Goal: Task Accomplishment & Management: Complete application form

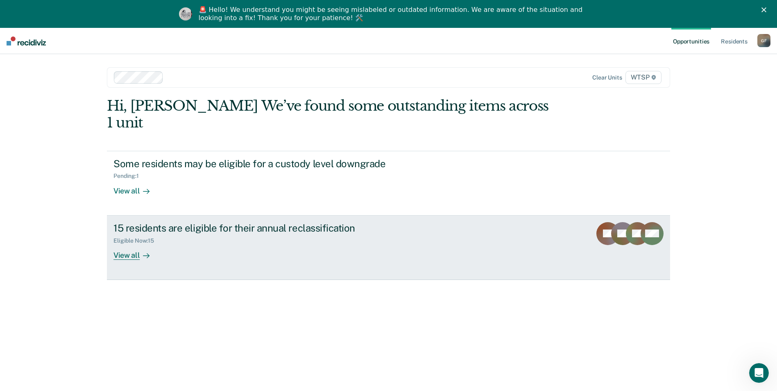
click at [126, 244] on div "View all" at bounding box center [136, 252] width 46 height 16
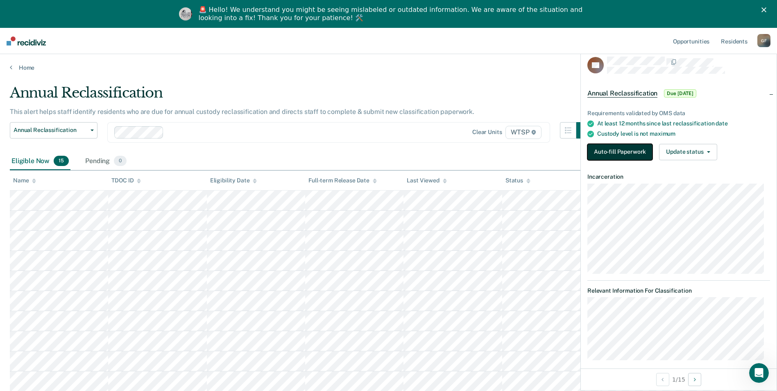
click at [609, 150] on button "Auto-fill Paperwork" at bounding box center [619, 152] width 65 height 16
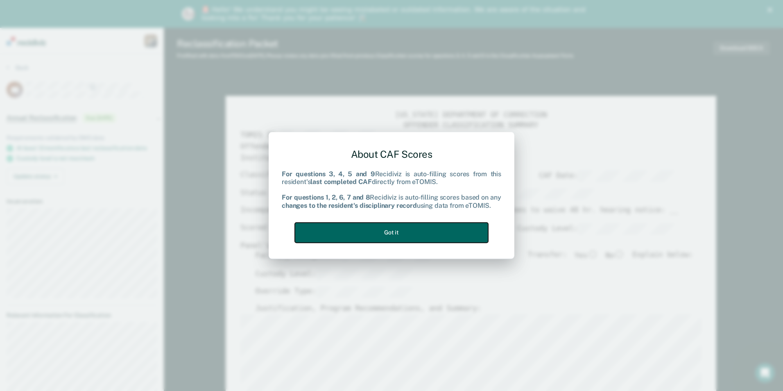
click at [439, 233] on button "Got it" at bounding box center [391, 232] width 193 height 20
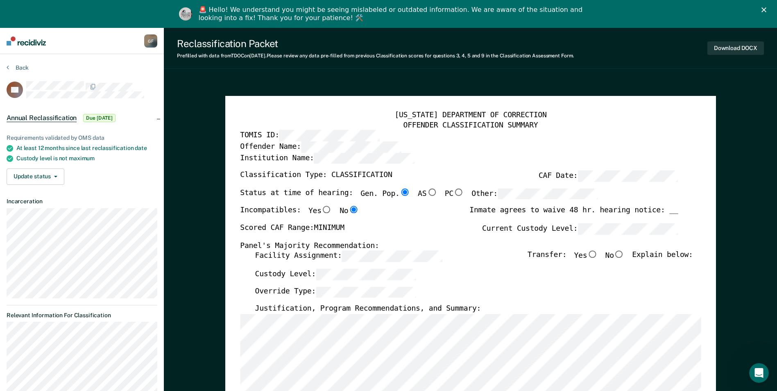
click at [624, 255] on input "No" at bounding box center [619, 254] width 11 height 7
type textarea "x"
radio input "true"
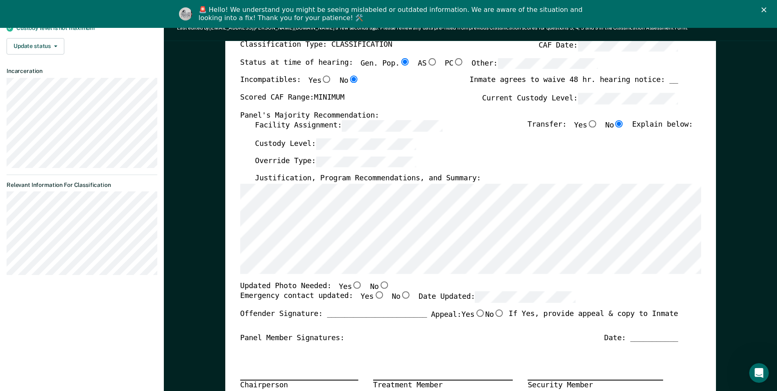
scroll to position [164, 0]
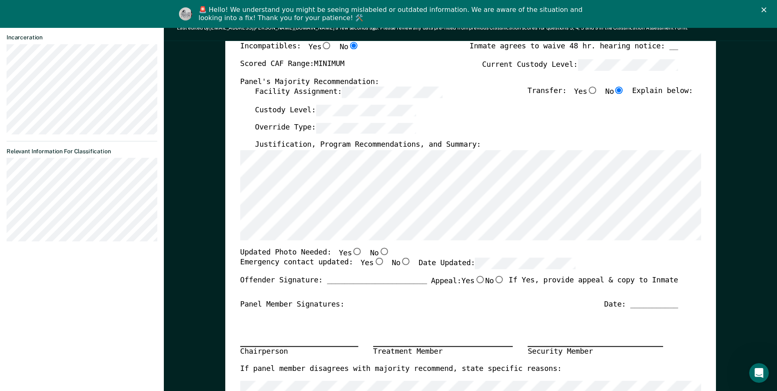
click at [378, 251] on input "No" at bounding box center [383, 250] width 11 height 7
type textarea "x"
radio input "true"
click at [373, 262] on input "Yes" at bounding box center [378, 261] width 11 height 7
type textarea "x"
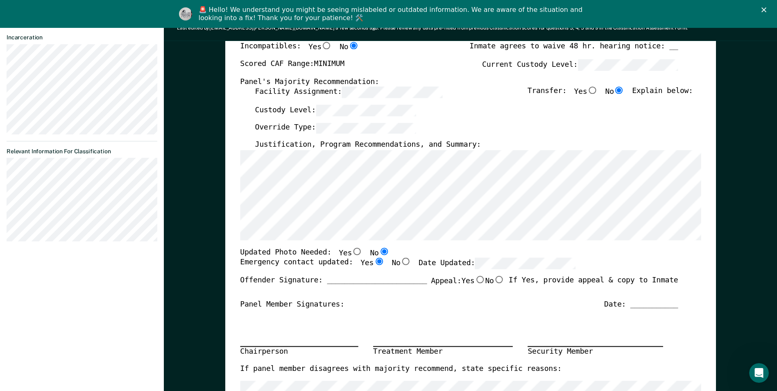
radio input "true"
click at [419, 295] on div "Offender Signature: _______________________ Appeal: Yes No If Yes, provide appe…" at bounding box center [459, 287] width 438 height 24
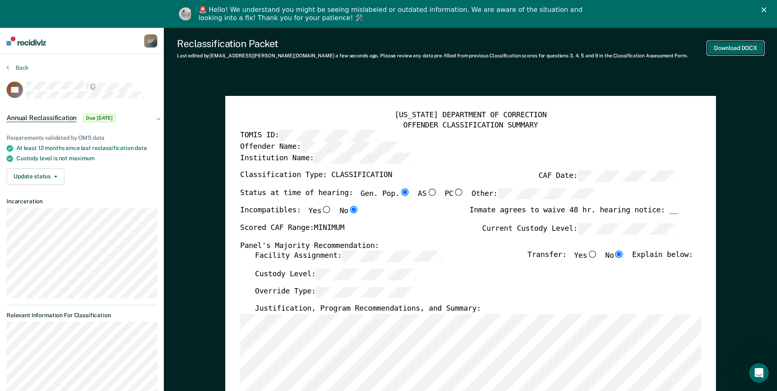
scroll to position [0, 0]
click at [736, 43] on button "Download DOCX" at bounding box center [735, 48] width 56 height 14
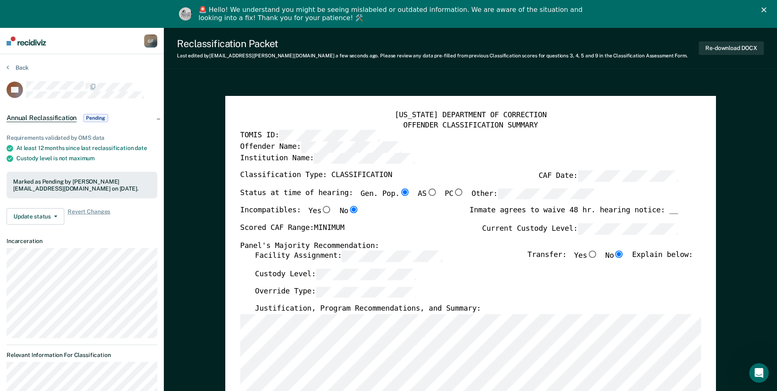
click at [725, 46] on button "Re-download DOCX" at bounding box center [730, 48] width 65 height 14
click at [17, 66] on button "Back" at bounding box center [18, 67] width 22 height 7
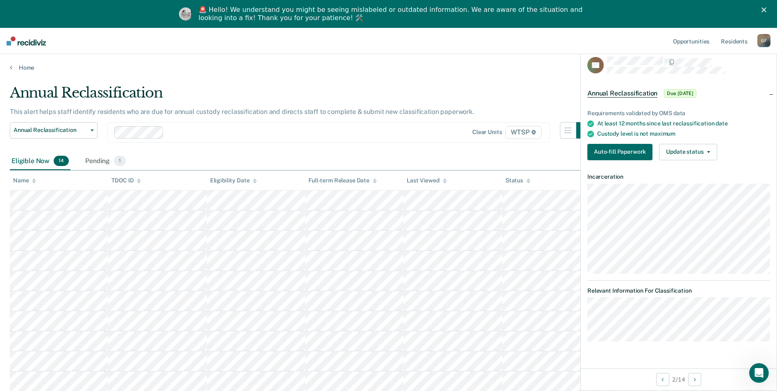
click at [24, 155] on div "Eligible Now 14" at bounding box center [40, 161] width 61 height 18
click at [612, 149] on button "Auto-fill Paperwork" at bounding box center [619, 152] width 65 height 16
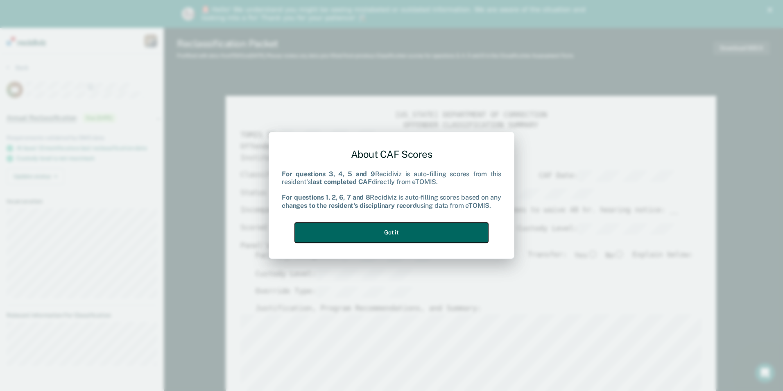
click at [411, 230] on button "Got it" at bounding box center [391, 232] width 193 height 20
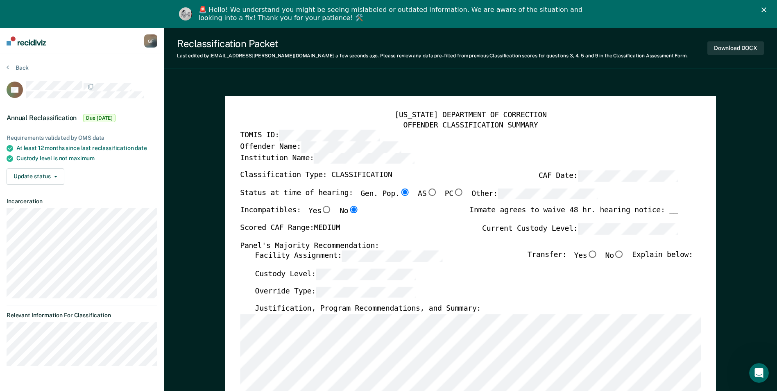
click at [623, 253] on input "No" at bounding box center [619, 254] width 11 height 7
type textarea "x"
radio input "true"
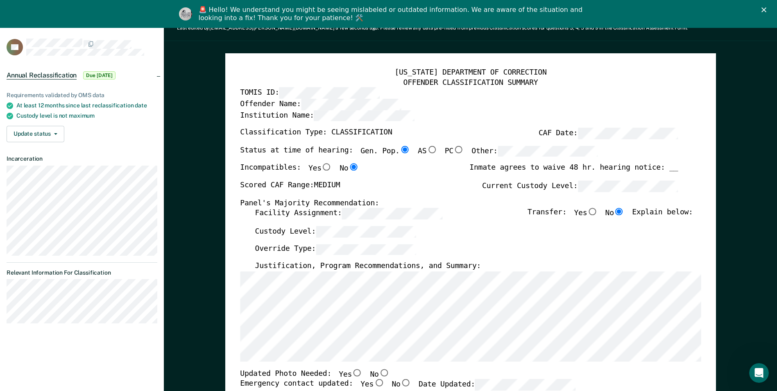
scroll to position [82, 0]
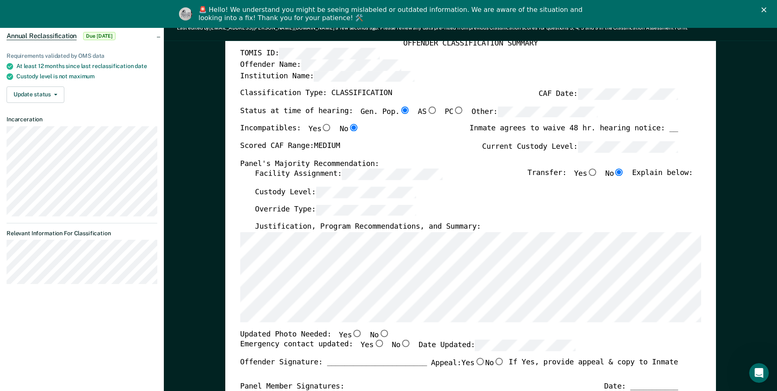
click at [378, 332] on input "No" at bounding box center [383, 332] width 11 height 7
type textarea "x"
radio input "true"
click at [373, 344] on input "Yes" at bounding box center [378, 343] width 11 height 7
type textarea "x"
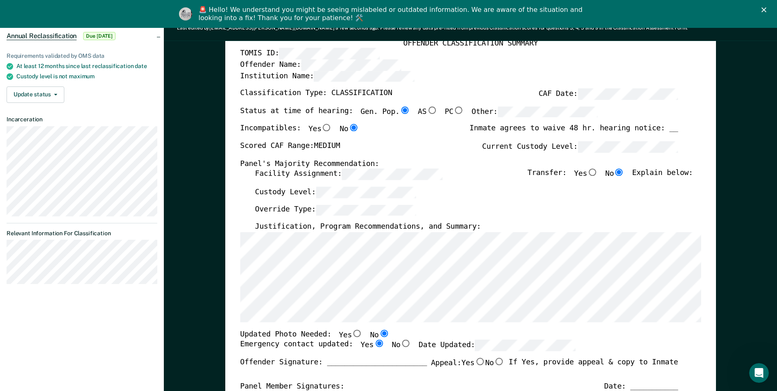
radio input "true"
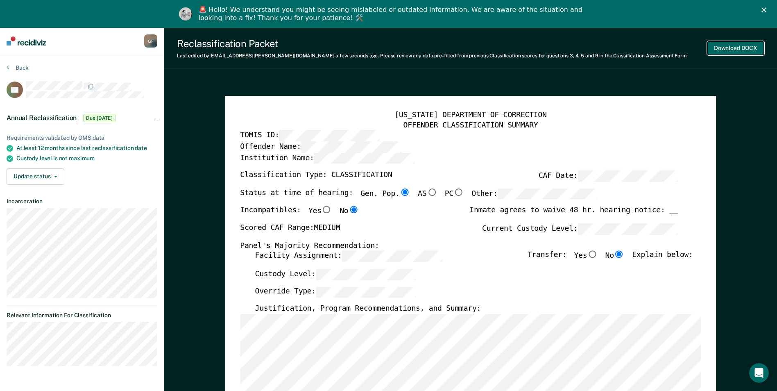
scroll to position [0, 0]
click at [728, 45] on button "Download DOCX" at bounding box center [735, 48] width 56 height 14
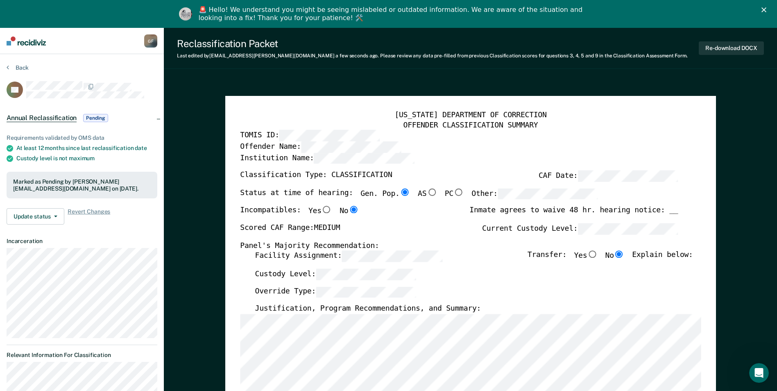
click at [743, 44] on button "Re-download DOCX" at bounding box center [730, 48] width 65 height 14
drag, startPoint x: 249, startPoint y: 71, endPoint x: 237, endPoint y: 66, distance: 13.1
click at [14, 68] on button "Back" at bounding box center [18, 67] width 22 height 7
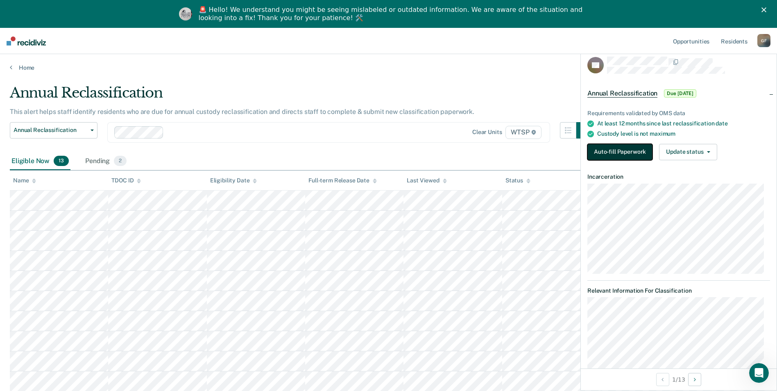
click at [632, 149] on button "Auto-fill Paperwork" at bounding box center [619, 152] width 65 height 16
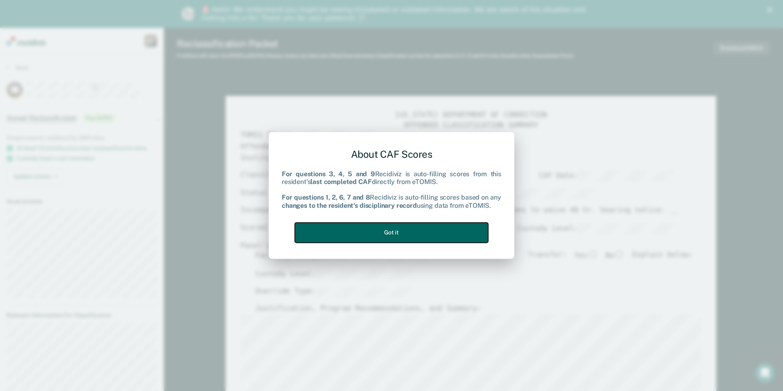
click at [404, 232] on button "Got it" at bounding box center [391, 232] width 193 height 20
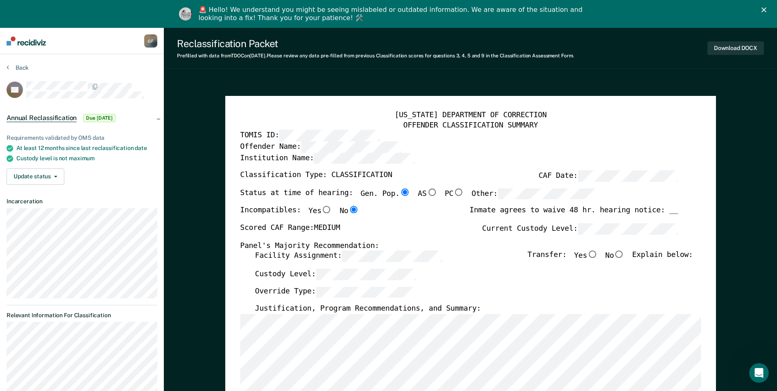
click at [623, 254] on input "No" at bounding box center [619, 254] width 11 height 7
type textarea "x"
radio input "true"
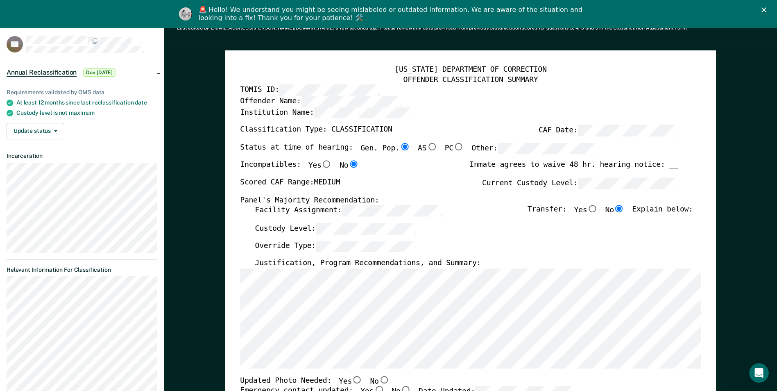
scroll to position [82, 0]
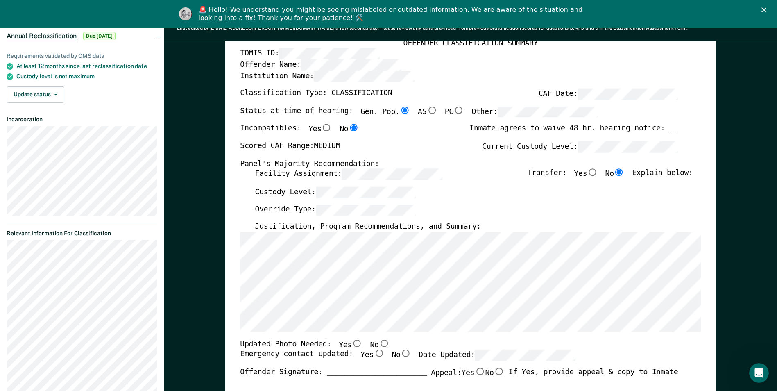
click at [378, 343] on input "No" at bounding box center [383, 342] width 11 height 7
type textarea "x"
radio input "true"
click at [373, 353] on input "Yes" at bounding box center [378, 353] width 11 height 7
type textarea "x"
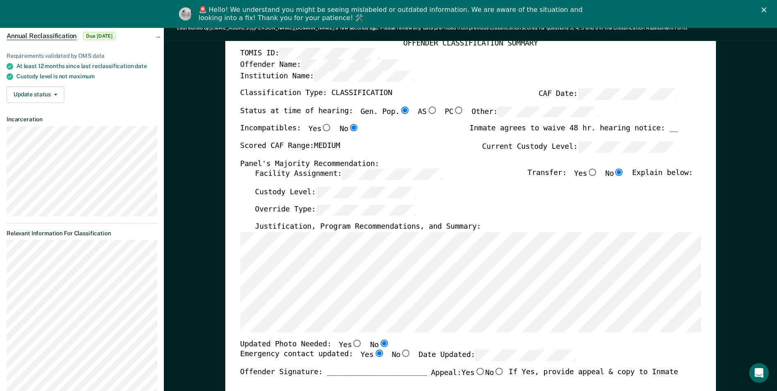
radio input "true"
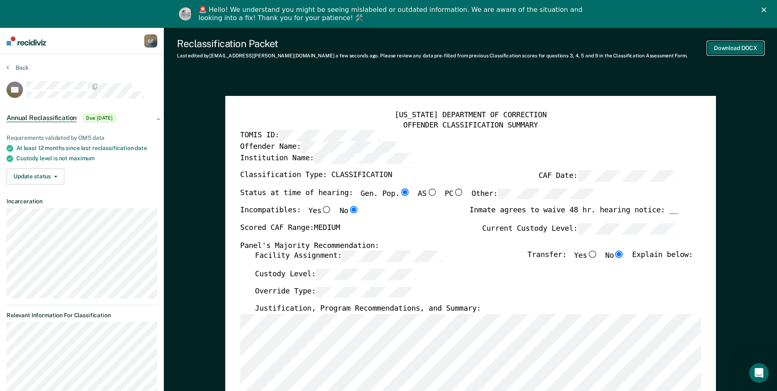
scroll to position [0, 0]
click at [745, 45] on button "Download DOCX" at bounding box center [735, 48] width 56 height 14
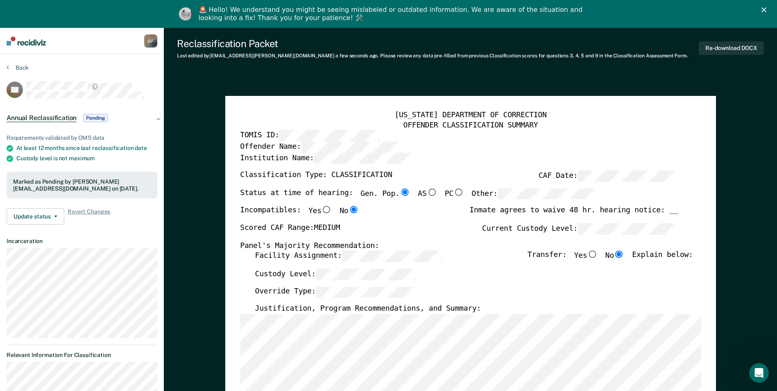
click at [22, 66] on button "Back" at bounding box center [18, 67] width 22 height 7
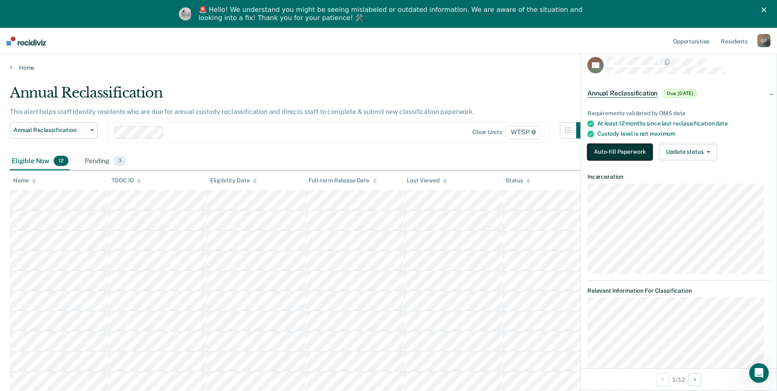
click at [630, 151] on button "Auto-fill Paperwork" at bounding box center [619, 152] width 65 height 16
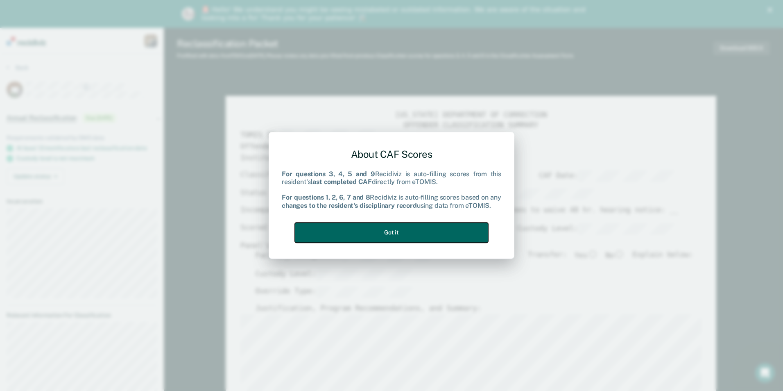
click at [422, 238] on button "Got it" at bounding box center [391, 232] width 193 height 20
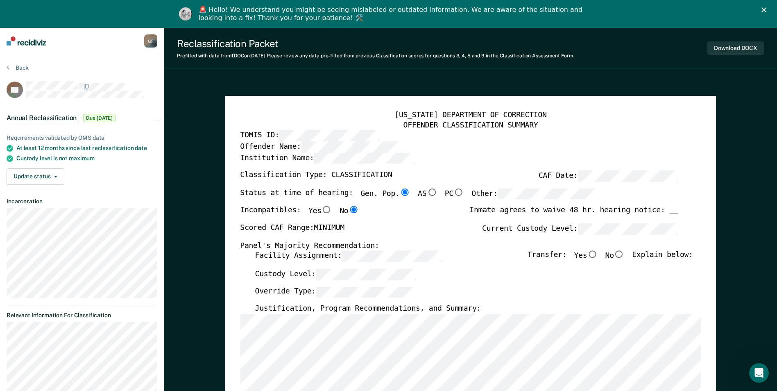
click at [623, 255] on input "No" at bounding box center [619, 254] width 11 height 7
type textarea "x"
radio input "true"
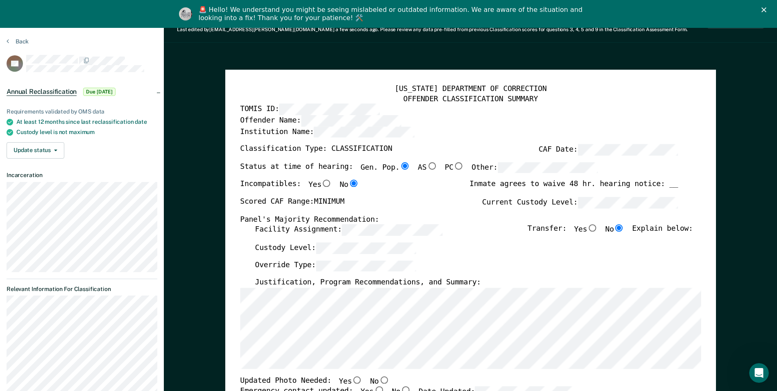
scroll to position [41, 0]
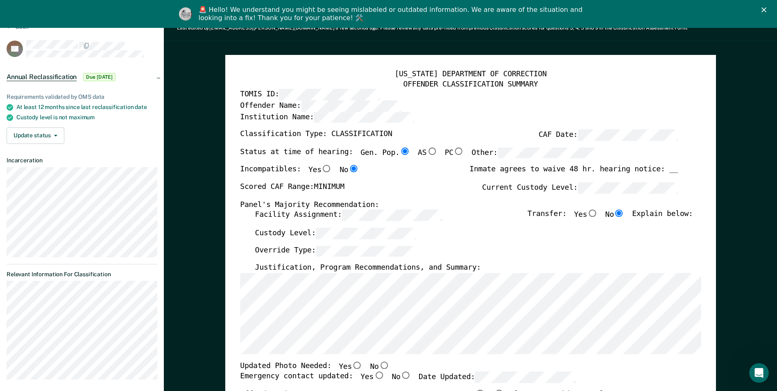
click at [378, 365] on input "No" at bounding box center [383, 364] width 11 height 7
type textarea "x"
radio input "true"
click at [373, 377] on input "Yes" at bounding box center [378, 375] width 11 height 7
type textarea "x"
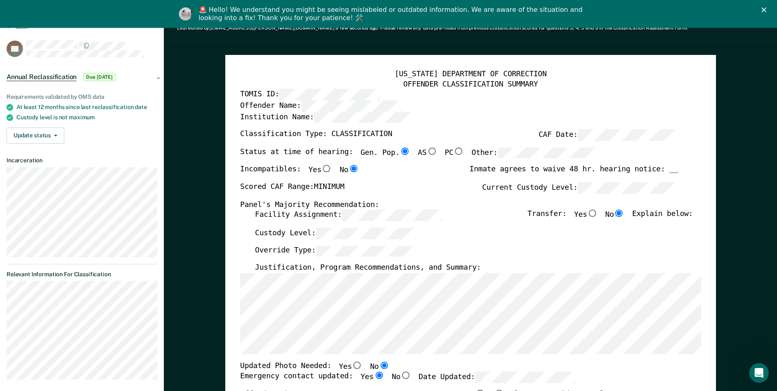
radio input "true"
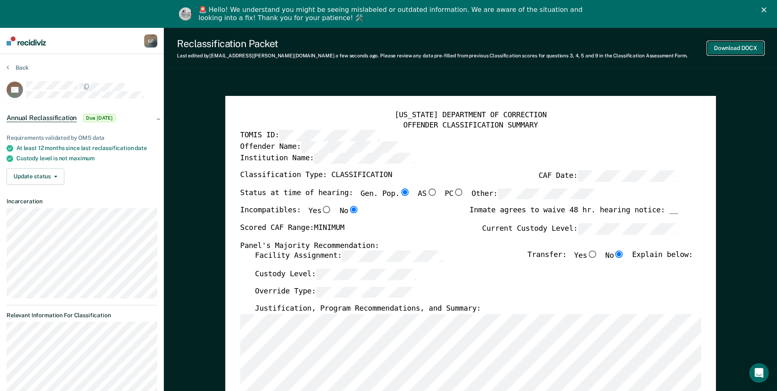
scroll to position [0, 0]
click at [738, 47] on button "Download DOCX" at bounding box center [735, 48] width 56 height 14
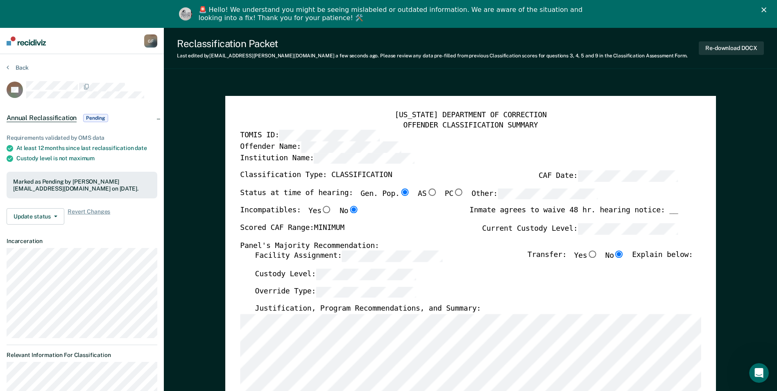
click at [18, 69] on button "Back" at bounding box center [18, 67] width 22 height 7
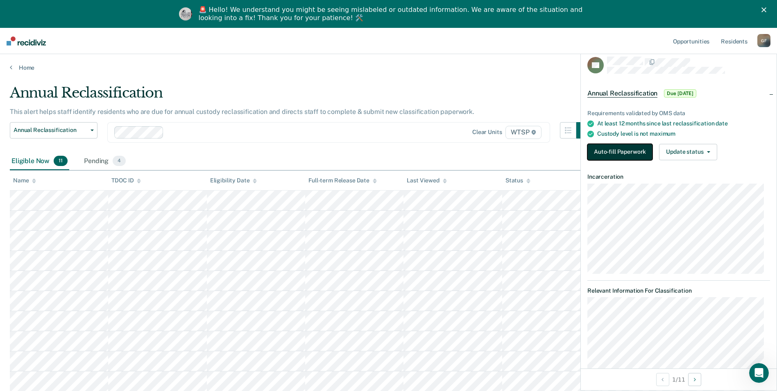
click at [621, 151] on button "Auto-fill Paperwork" at bounding box center [619, 152] width 65 height 16
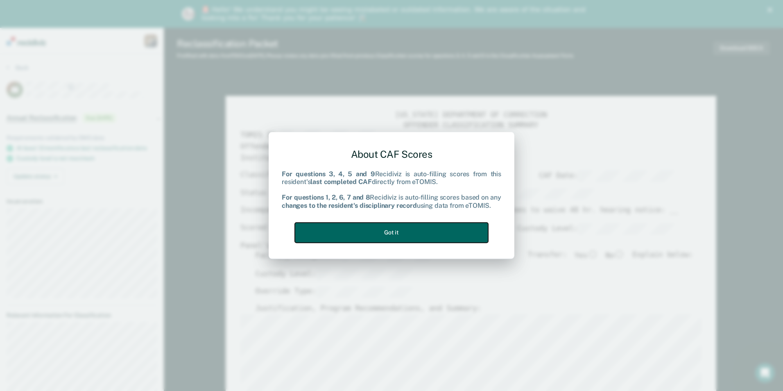
click at [410, 235] on button "Got it" at bounding box center [391, 232] width 193 height 20
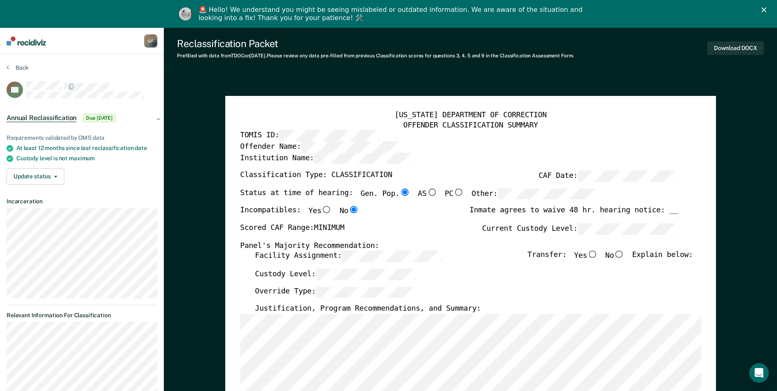
click at [670, 208] on div "Inmate agrees to waive 48 hr. hearing notice: __" at bounding box center [573, 214] width 208 height 17
drag, startPoint x: 680, startPoint y: 208, endPoint x: 669, endPoint y: 210, distance: 10.4
click at [669, 210] on div "Inmate agrees to waive 48 hr. hearing notice: __" at bounding box center [573, 214] width 208 height 17
click at [669, 211] on div "Inmate agrees to waive 48 hr. hearing notice: __" at bounding box center [573, 214] width 208 height 17
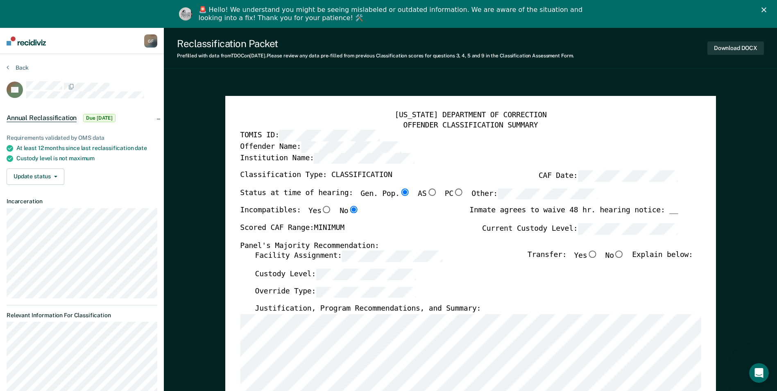
click at [666, 210] on div "Inmate agrees to waive 48 hr. hearing notice: __" at bounding box center [573, 214] width 208 height 17
click at [621, 254] on input "No" at bounding box center [619, 254] width 11 height 7
type textarea "x"
radio input "true"
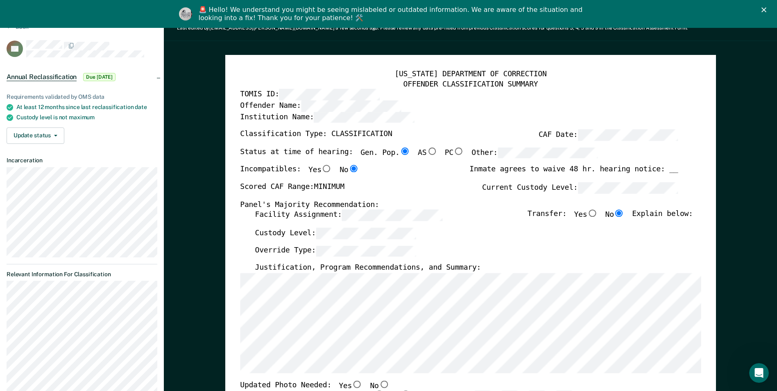
scroll to position [164, 0]
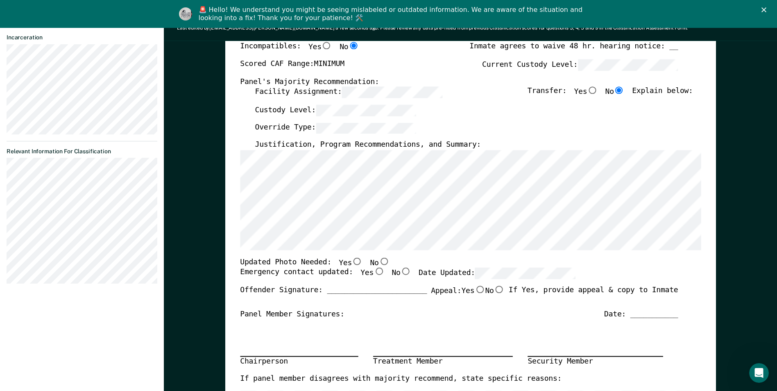
click at [378, 262] on input "No" at bounding box center [383, 260] width 11 height 7
type textarea "x"
radio input "true"
click at [373, 272] on input "Yes" at bounding box center [378, 271] width 11 height 7
type textarea "x"
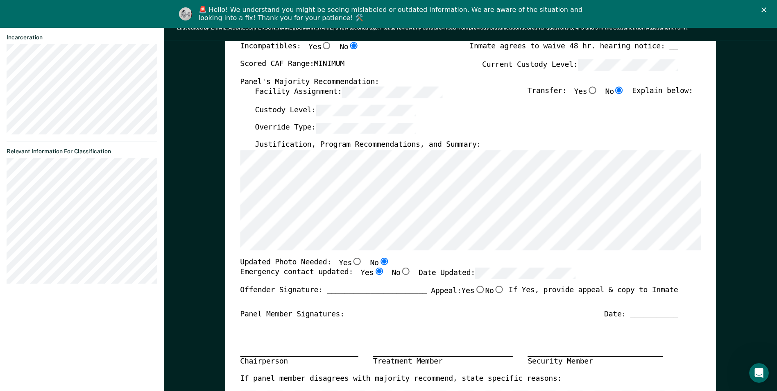
radio input "true"
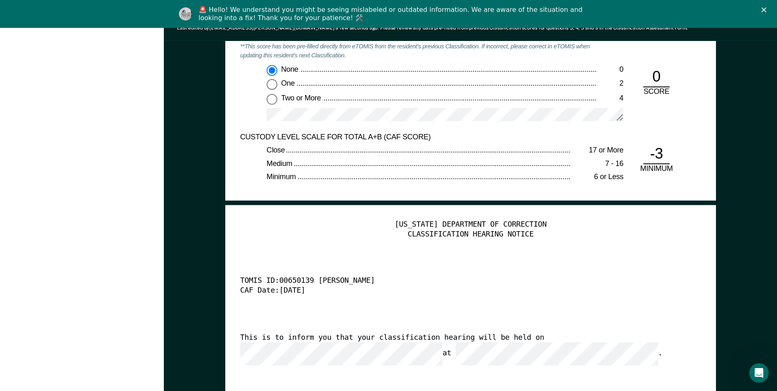
scroll to position [0, 0]
click at [367, 293] on div "CAF Date: 9/16/25" at bounding box center [459, 291] width 438 height 10
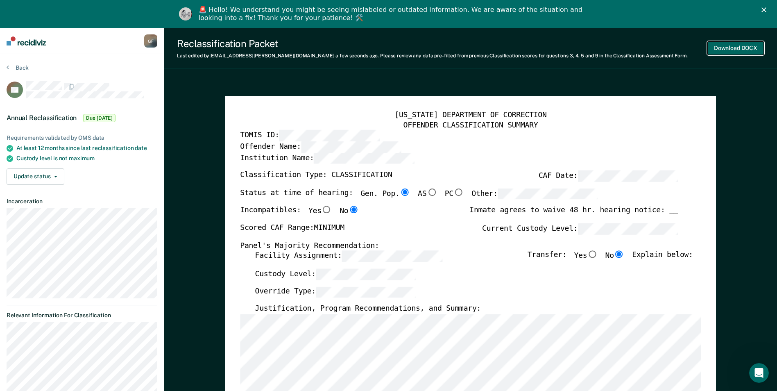
click at [736, 48] on button "Download DOCX" at bounding box center [735, 48] width 56 height 14
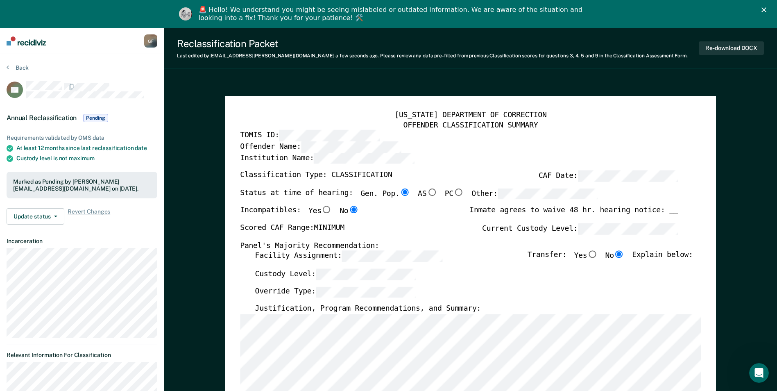
click at [18, 67] on button "Back" at bounding box center [18, 67] width 22 height 7
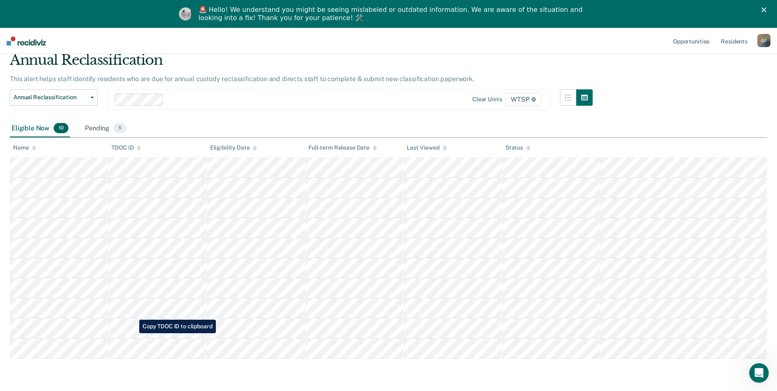
scroll to position [18, 0]
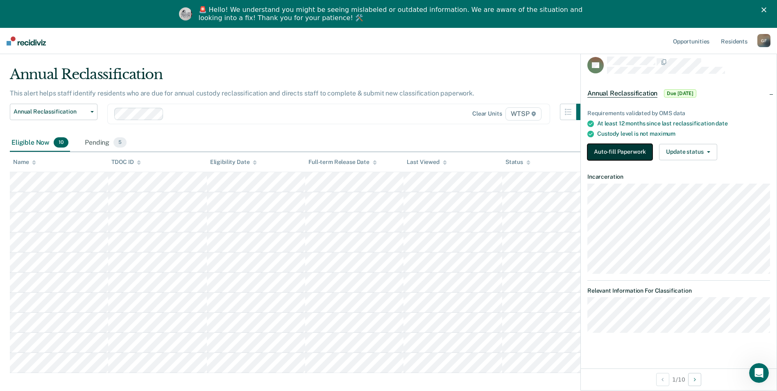
click at [610, 150] on button "Auto-fill Paperwork" at bounding box center [619, 152] width 65 height 16
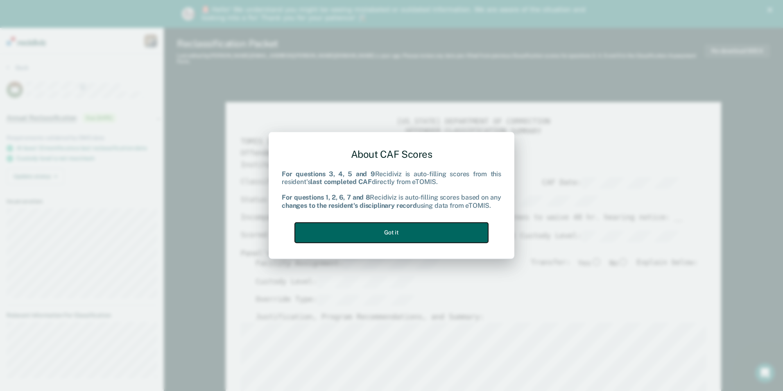
click at [420, 236] on button "Got it" at bounding box center [391, 232] width 193 height 20
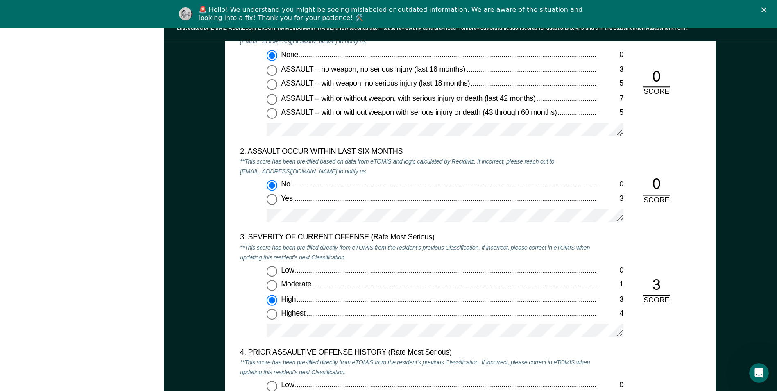
scroll to position [942, 0]
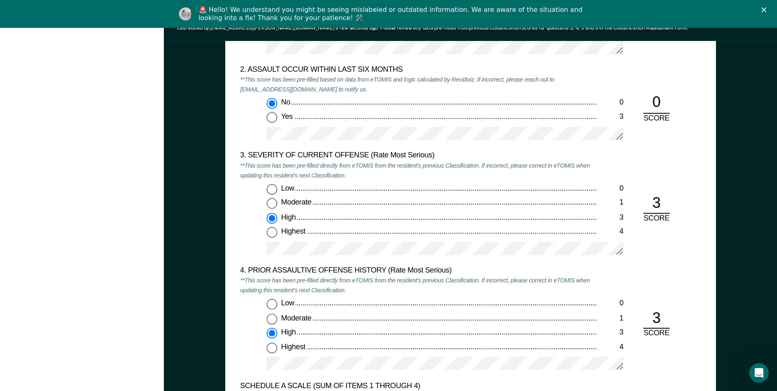
click at [270, 306] on input "Low 0" at bounding box center [271, 304] width 11 height 11
type textarea "x"
radio input "true"
radio input "false"
click at [657, 284] on div "4. PRIOR ASSAULTIVE OFFENSE HISTORY (Rate Most Serious) **This score has been p…" at bounding box center [470, 323] width 461 height 115
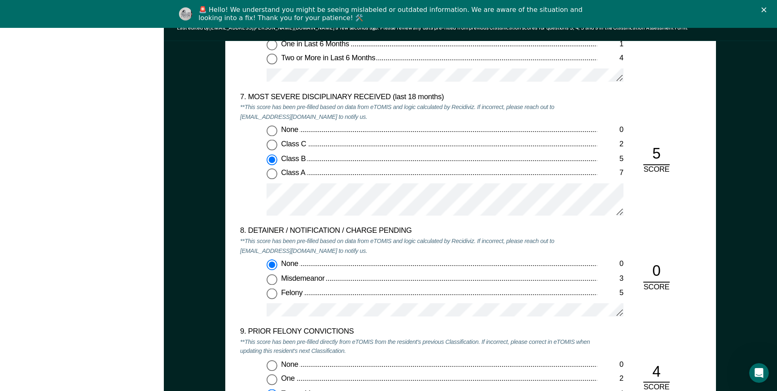
scroll to position [1637, 0]
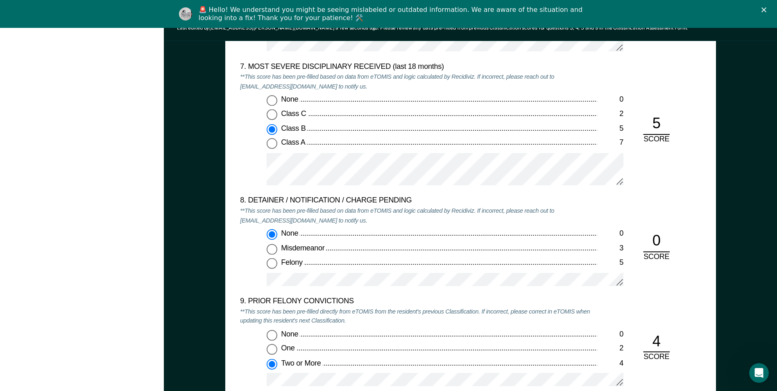
click at [271, 350] on input "One 2" at bounding box center [271, 349] width 11 height 11
type textarea "x"
radio input "true"
radio input "false"
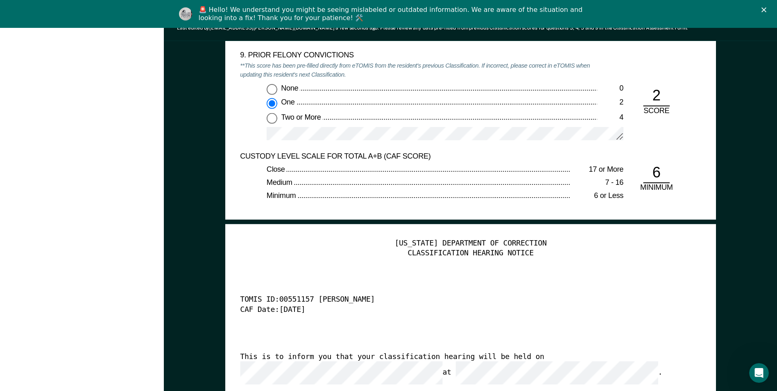
scroll to position [0, 11]
click at [345, 322] on div "TENNESSEE DEPARTMENT OF CORRECTION CLASSIFICATION HEARING NOTICE TOMIS ID: 0055…" at bounding box center [470, 363] width 461 height 249
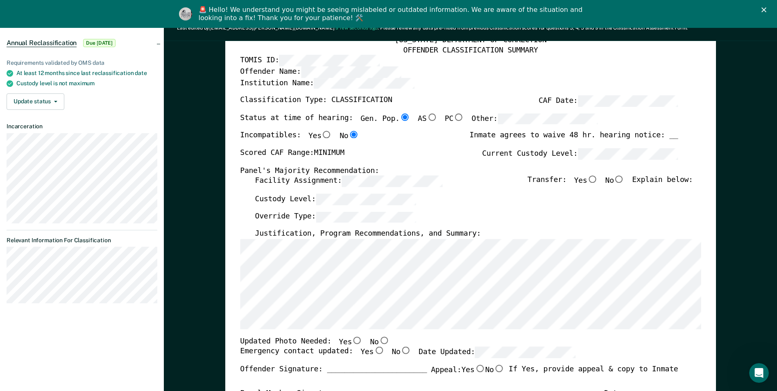
scroll to position [0, 0]
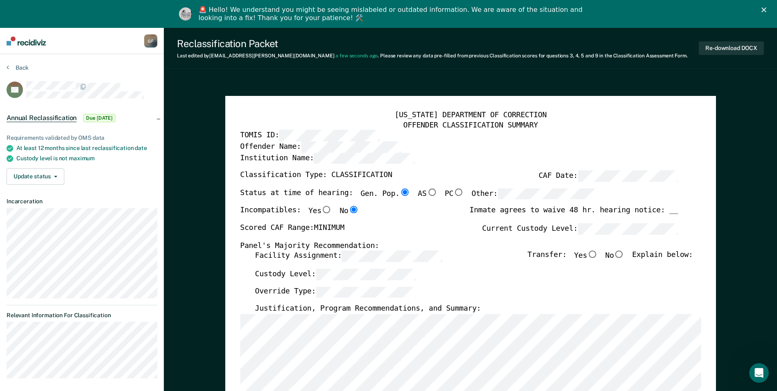
click at [624, 253] on input "No" at bounding box center [619, 254] width 11 height 7
type textarea "x"
radio input "true"
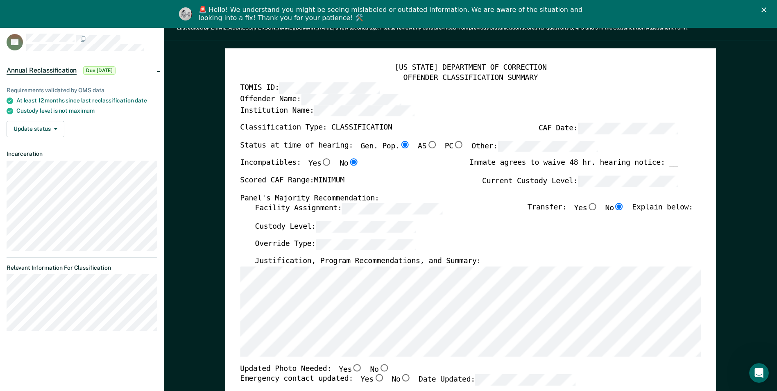
scroll to position [82, 0]
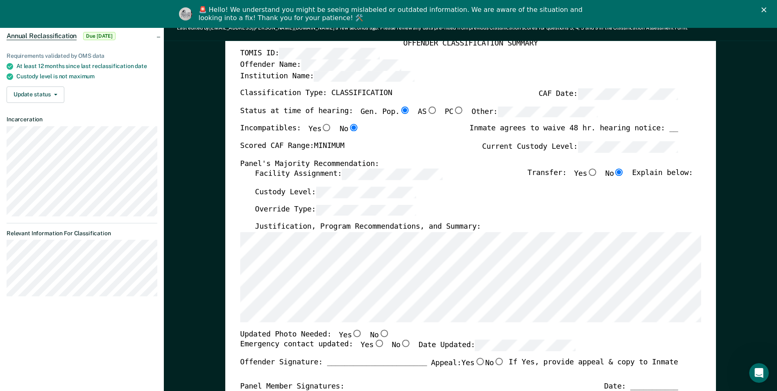
click at [378, 333] on input "No" at bounding box center [383, 332] width 11 height 7
type textarea "x"
radio input "true"
drag, startPoint x: 365, startPoint y: 344, endPoint x: 392, endPoint y: 345, distance: 27.0
click at [373, 344] on input "Yes" at bounding box center [378, 343] width 11 height 7
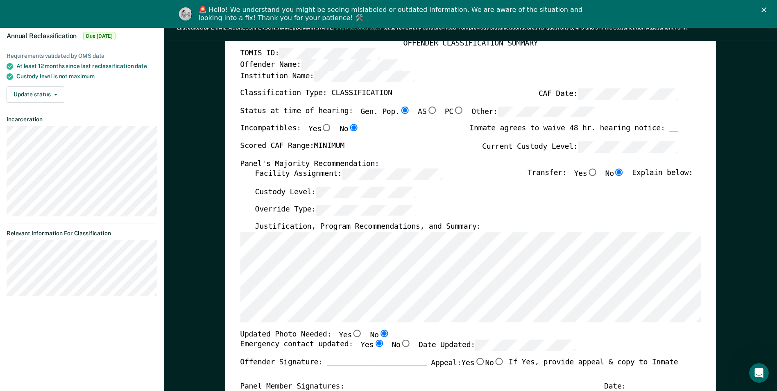
type textarea "x"
radio input "true"
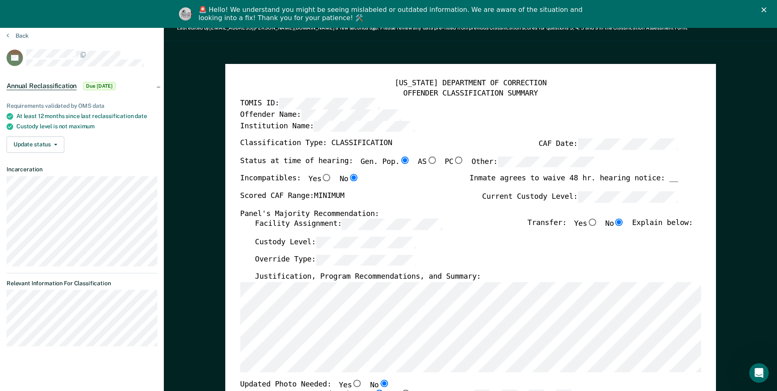
scroll to position [0, 0]
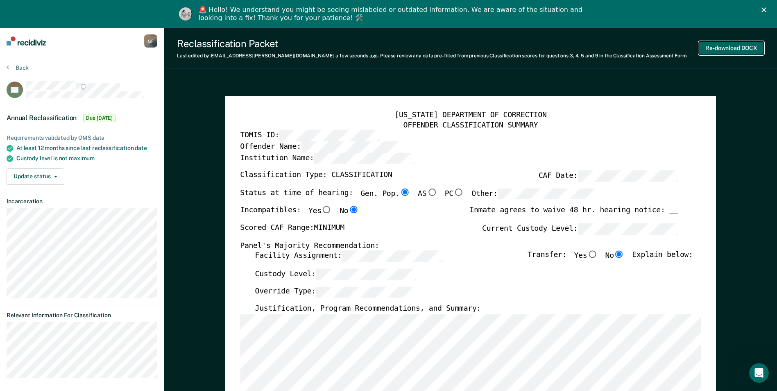
click at [734, 48] on button "Re-download DOCX" at bounding box center [730, 48] width 65 height 14
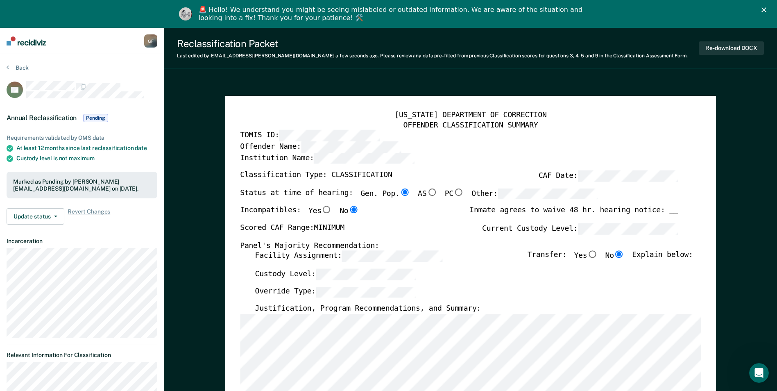
click at [731, 45] on button "Re-download DOCX" at bounding box center [730, 48] width 65 height 14
click at [7, 64] on icon at bounding box center [8, 67] width 2 height 7
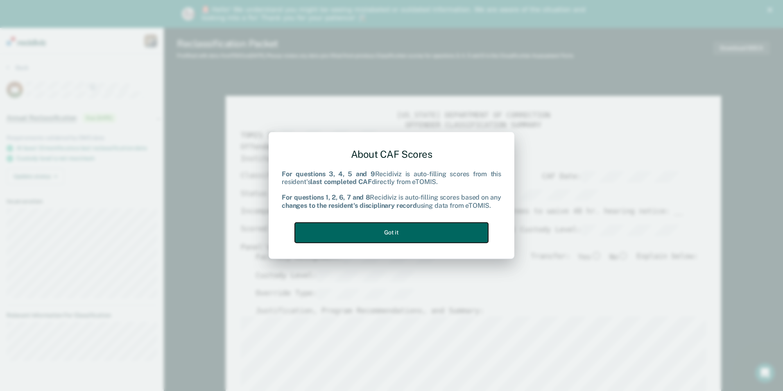
click at [397, 230] on button "Got it" at bounding box center [391, 232] width 193 height 20
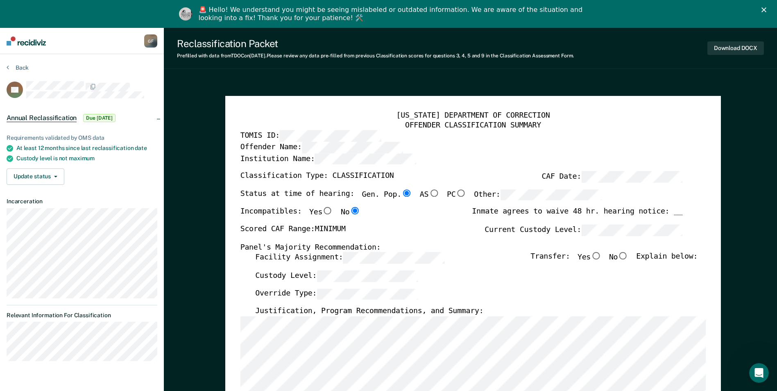
click at [628, 255] on input "No" at bounding box center [622, 255] width 11 height 7
type textarea "x"
radio input "true"
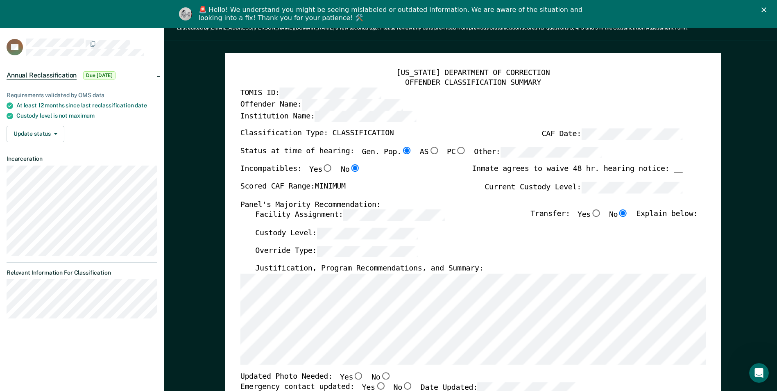
scroll to position [82, 0]
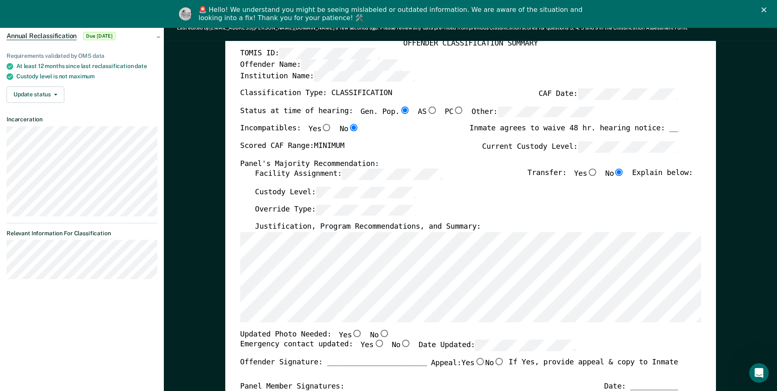
click at [352, 334] on input "Yes" at bounding box center [357, 332] width 11 height 7
type textarea "x"
radio input "true"
click at [373, 344] on input "Yes" at bounding box center [378, 343] width 11 height 7
type textarea "x"
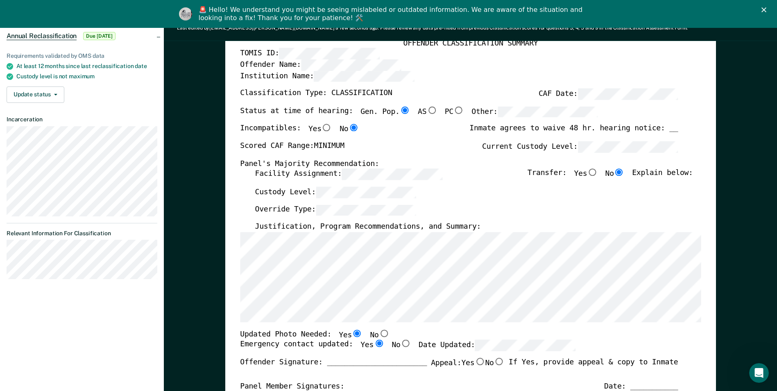
radio input "true"
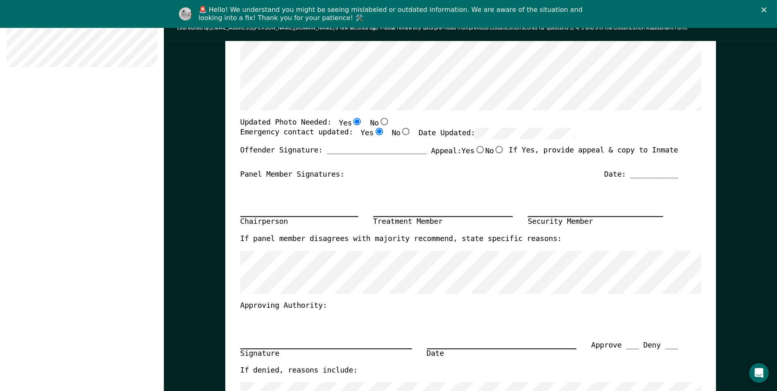
scroll to position [287, 0]
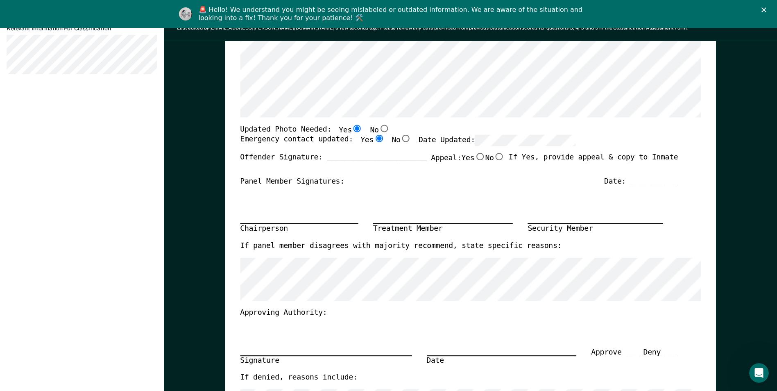
click at [387, 203] on div "Chairperson Treatment Member Security Member" at bounding box center [459, 213] width 438 height 55
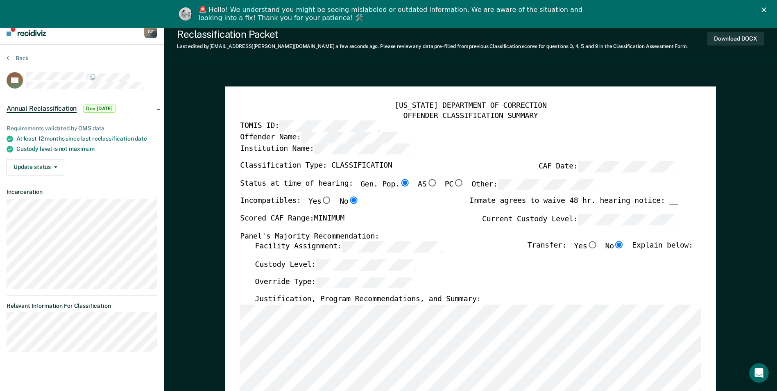
scroll to position [0, 0]
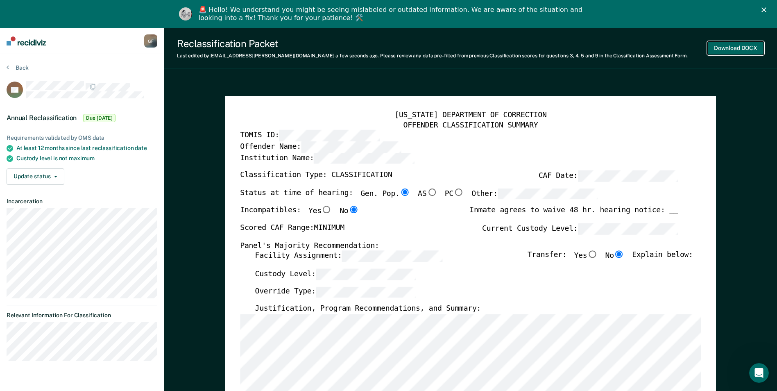
click at [724, 48] on button "Download DOCX" at bounding box center [735, 48] width 56 height 14
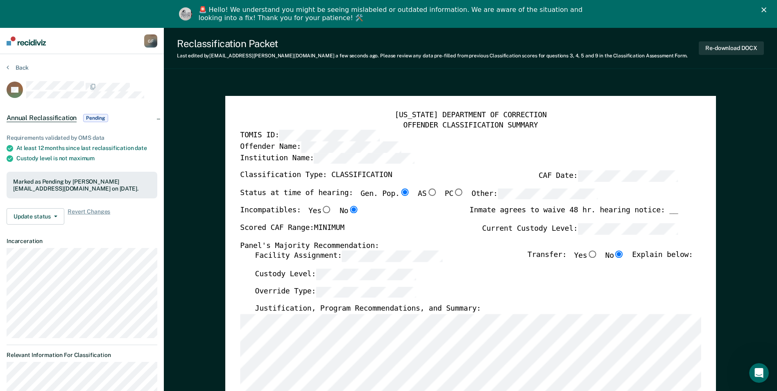
click at [16, 65] on button "Back" at bounding box center [18, 67] width 22 height 7
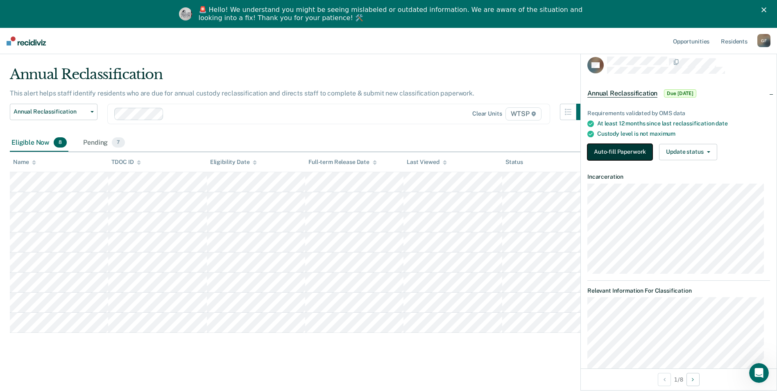
click at [616, 149] on button "Auto-fill Paperwork" at bounding box center [619, 152] width 65 height 16
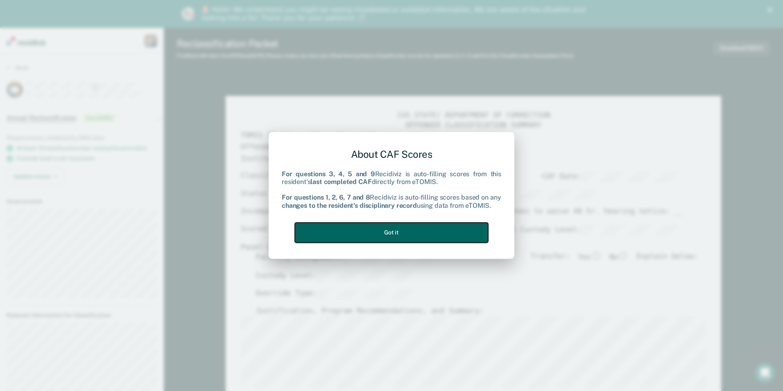
click at [382, 233] on button "Got it" at bounding box center [391, 232] width 193 height 20
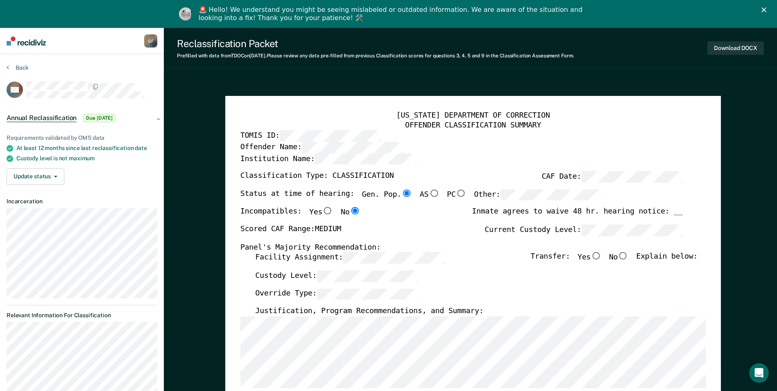
click at [628, 256] on input "No" at bounding box center [622, 255] width 11 height 7
type textarea "x"
radio input "true"
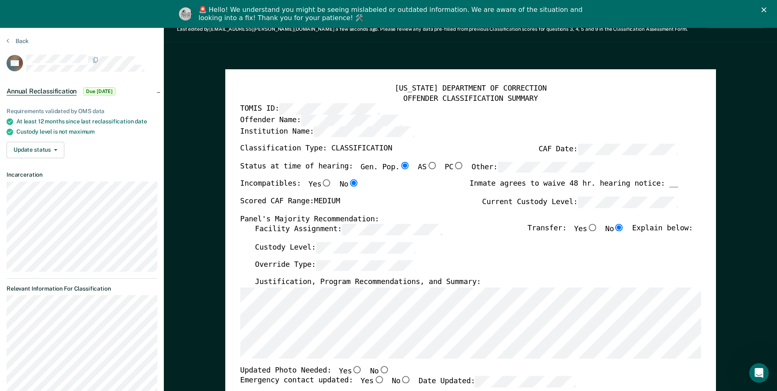
scroll to position [41, 0]
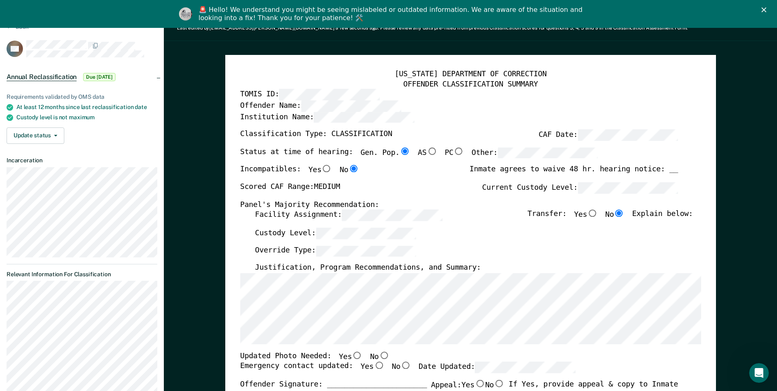
click at [378, 355] on input "No" at bounding box center [383, 354] width 11 height 7
type textarea "x"
radio input "true"
click at [373, 366] on input "Yes" at bounding box center [378, 364] width 11 height 7
type textarea "x"
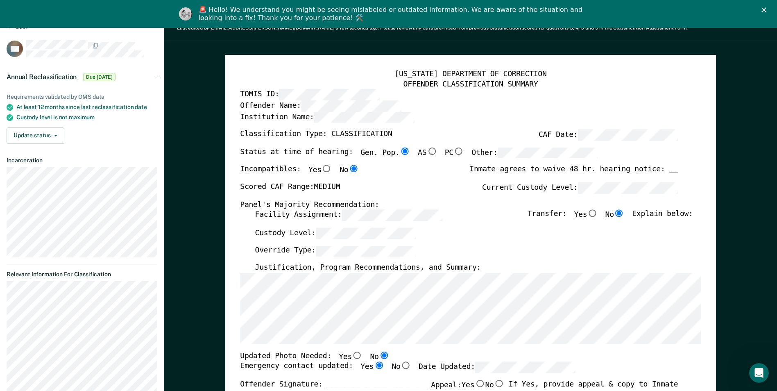
radio input "true"
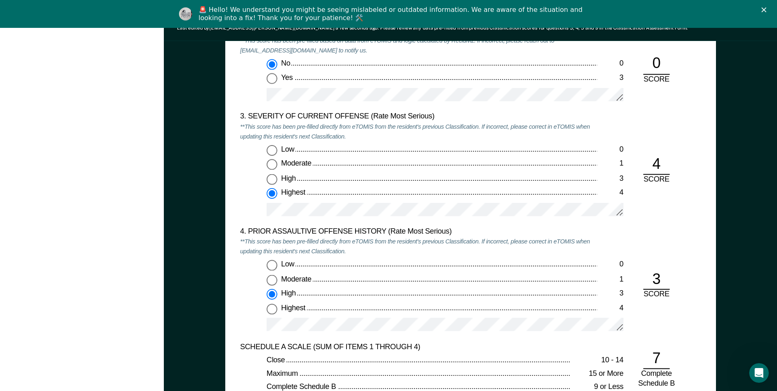
scroll to position [982, 0]
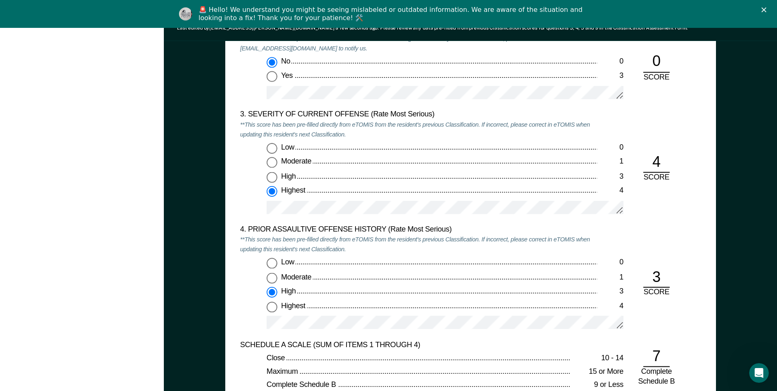
click at [309, 287] on div "High" at bounding box center [439, 292] width 316 height 10
click at [277, 287] on input "High 3" at bounding box center [271, 292] width 11 height 11
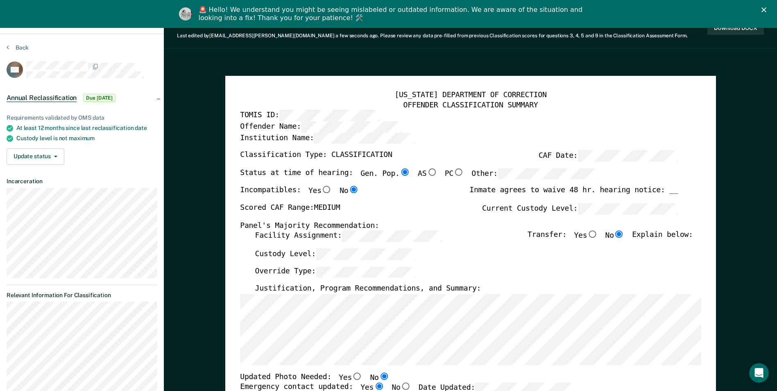
scroll to position [0, 0]
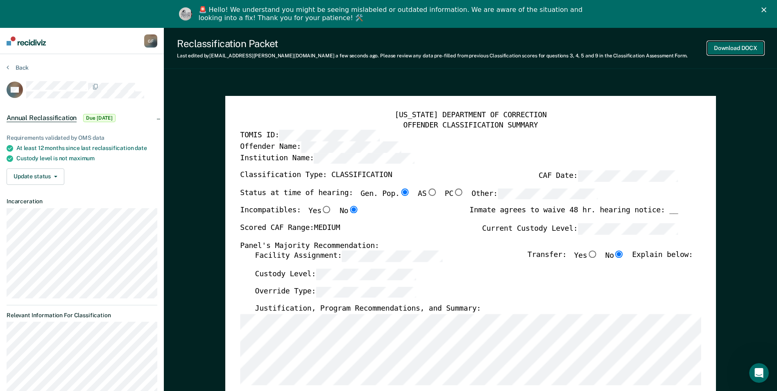
click at [733, 46] on button "Download DOCX" at bounding box center [735, 48] width 56 height 14
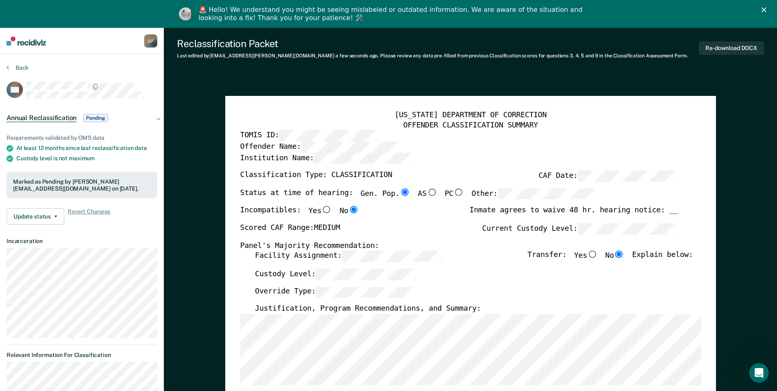
click at [21, 68] on button "Back" at bounding box center [18, 67] width 22 height 7
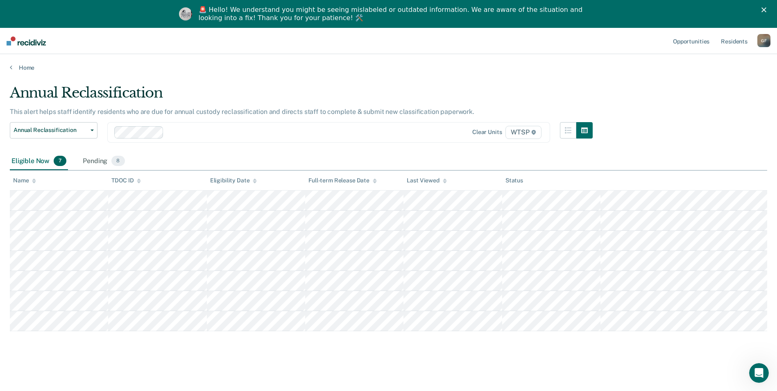
scroll to position [18, 0]
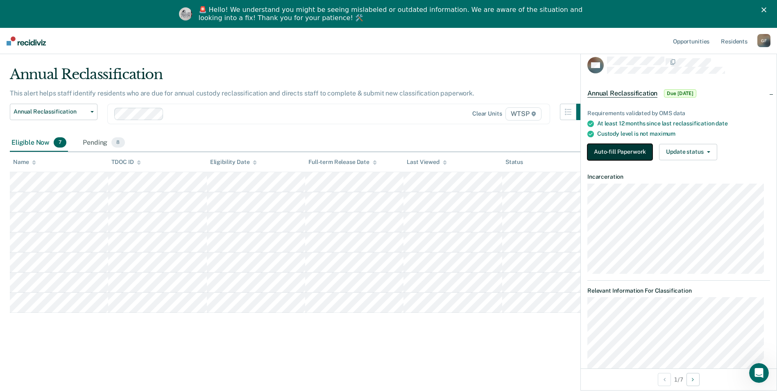
click at [616, 149] on button "Auto-fill Paperwork" at bounding box center [619, 152] width 65 height 16
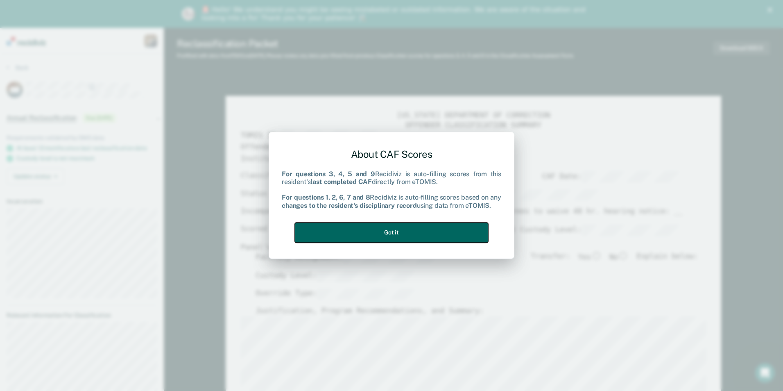
click at [400, 231] on button "Got it" at bounding box center [391, 232] width 193 height 20
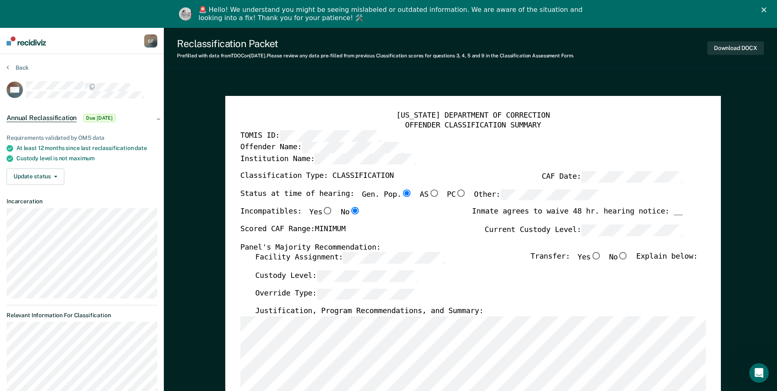
click at [628, 256] on input "No" at bounding box center [622, 255] width 11 height 7
type textarea "x"
radio input "true"
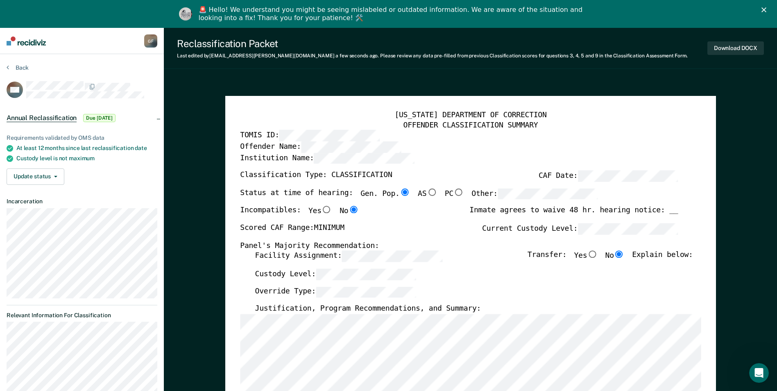
scroll to position [123, 0]
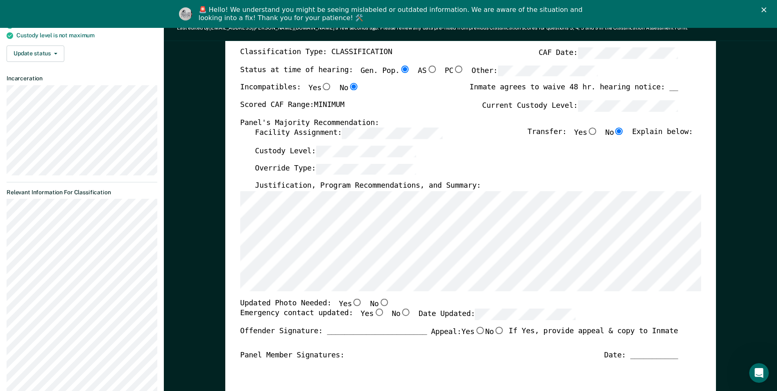
click at [378, 302] on input "No" at bounding box center [383, 301] width 11 height 7
type textarea "x"
radio input "true"
click at [373, 314] on input "Yes" at bounding box center [378, 312] width 11 height 7
type textarea "x"
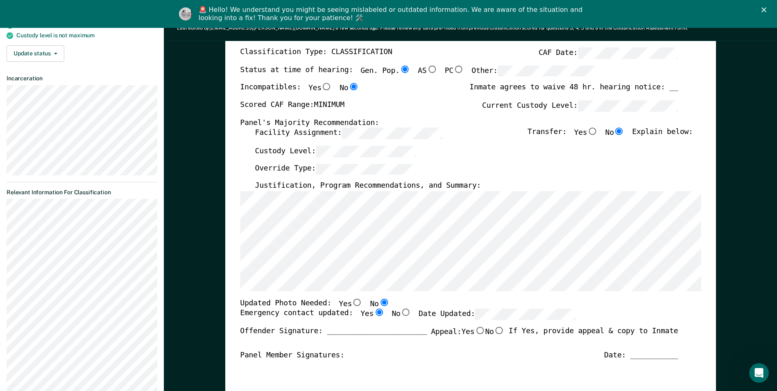
radio input "true"
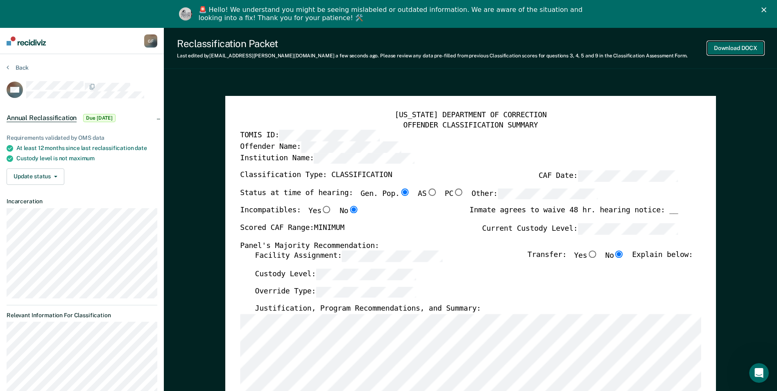
scroll to position [0, 0]
click at [739, 45] on button "Download DOCX" at bounding box center [735, 48] width 56 height 14
type textarea "x"
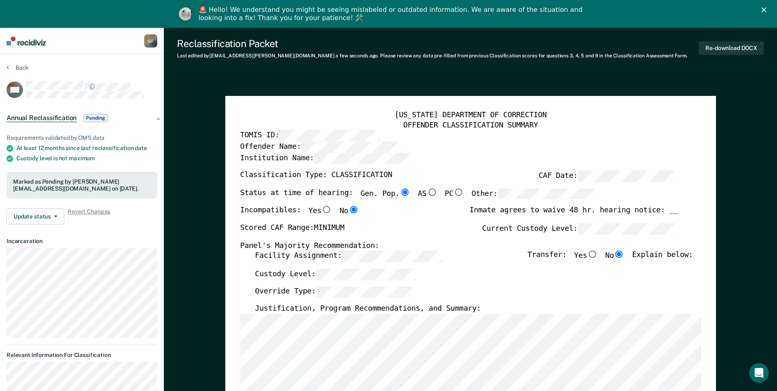
click at [16, 65] on button "Back" at bounding box center [18, 67] width 22 height 7
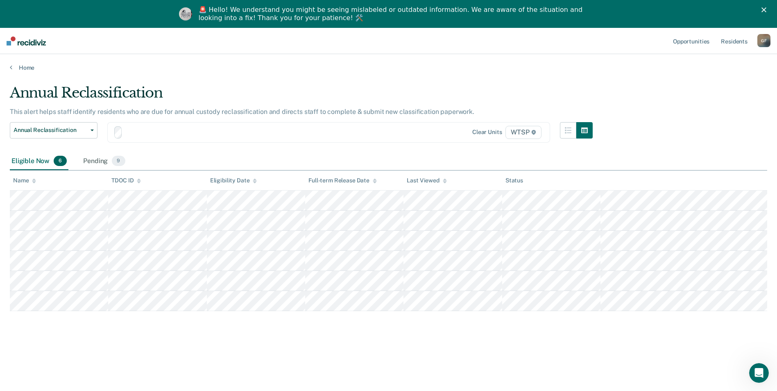
scroll to position [18, 0]
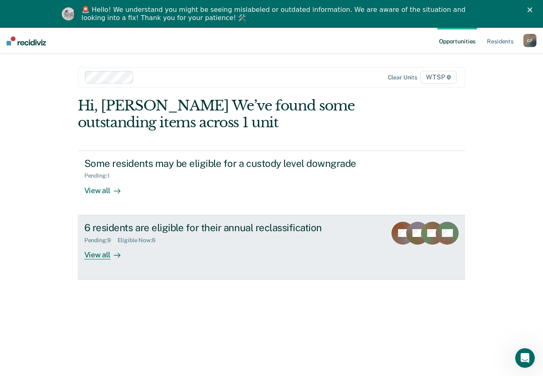
click at [92, 254] on div "View all" at bounding box center [107, 252] width 46 height 16
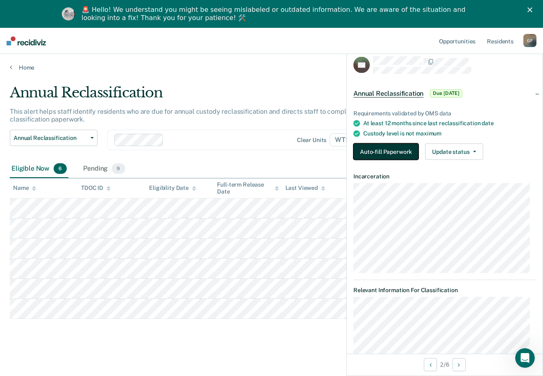
click at [375, 151] on button "Auto-fill Paperwork" at bounding box center [385, 152] width 65 height 16
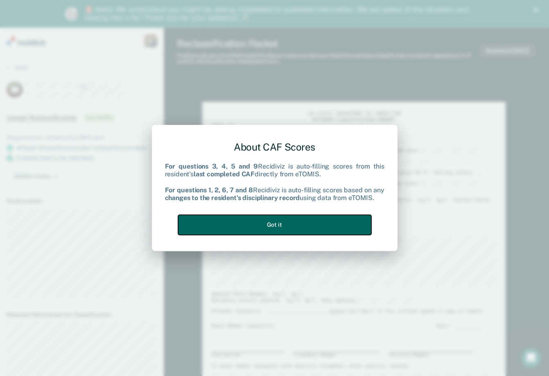
click at [312, 224] on button "Got it" at bounding box center [274, 225] width 193 height 20
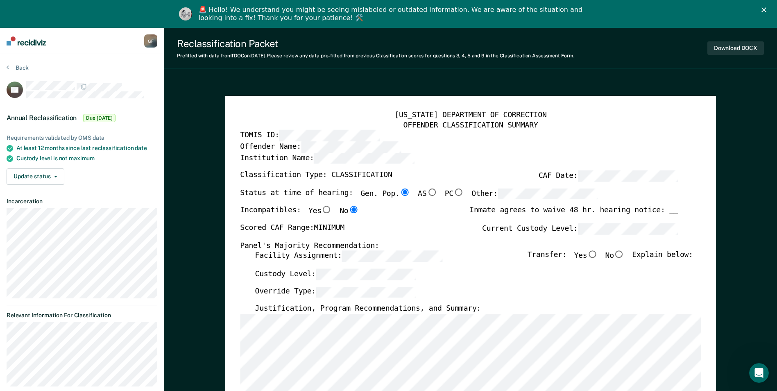
click at [549, 253] on input "No" at bounding box center [619, 254] width 11 height 7
type textarea "x"
radio input "true"
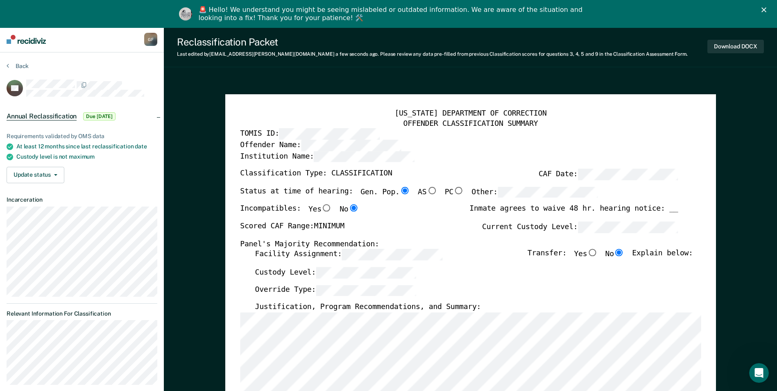
type textarea "x"
